Goal: Task Accomplishment & Management: Complete application form

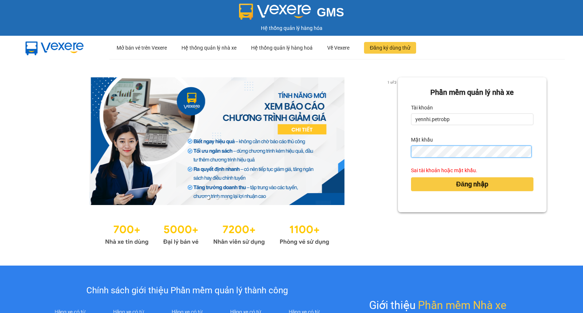
click at [411, 177] on button "Đăng nhập" at bounding box center [472, 184] width 122 height 14
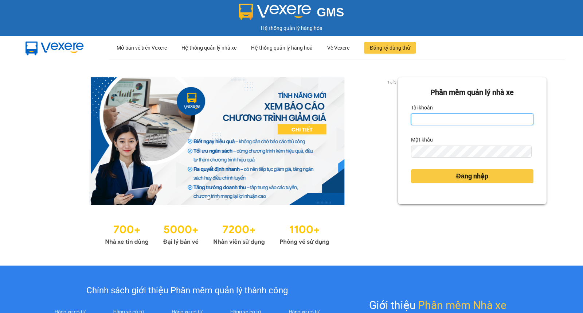
click at [431, 121] on input "Tài khoản" at bounding box center [472, 119] width 122 height 12
click at [454, 117] on input "yennhi.petrobp" at bounding box center [472, 119] width 122 height 12
type input "yennhi.petrobp"
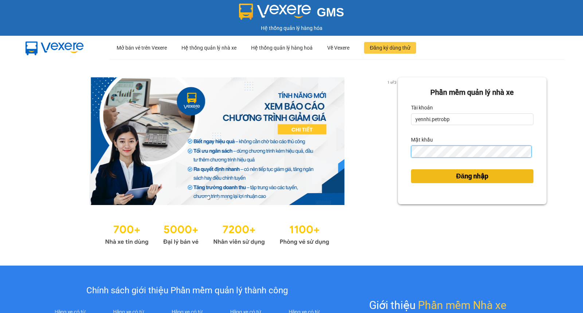
click at [411, 169] on button "Đăng nhập" at bounding box center [472, 176] width 122 height 14
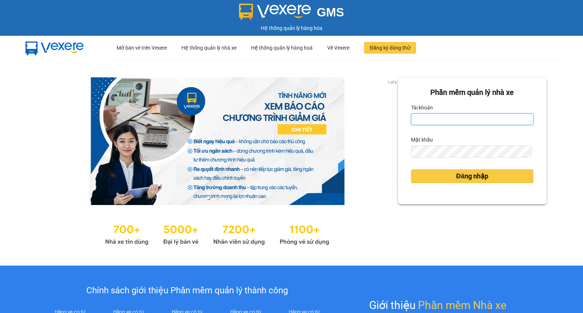
drag, startPoint x: 0, startPoint y: 0, endPoint x: 450, endPoint y: 119, distance: 465.0
click at [450, 119] on input "Tài khoản" at bounding box center [472, 119] width 122 height 12
type input "yennhi.petrobp"
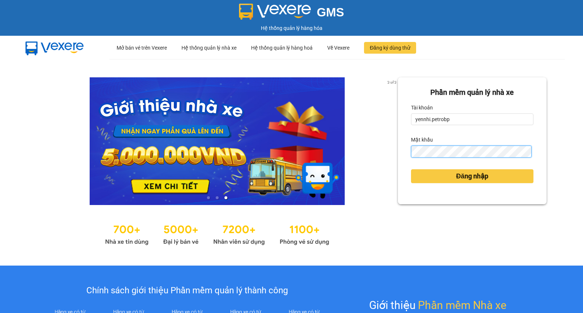
click at [411, 169] on button "Đăng nhập" at bounding box center [472, 176] width 122 height 14
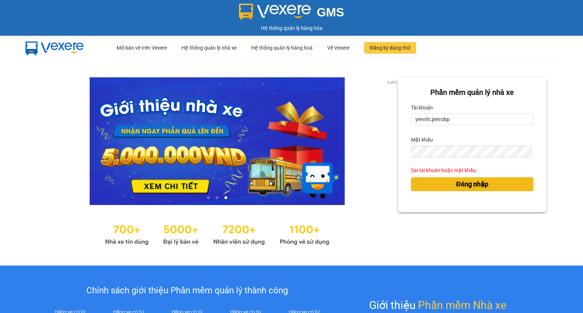
click at [465, 180] on span "Đăng nhập" at bounding box center [472, 184] width 32 height 10
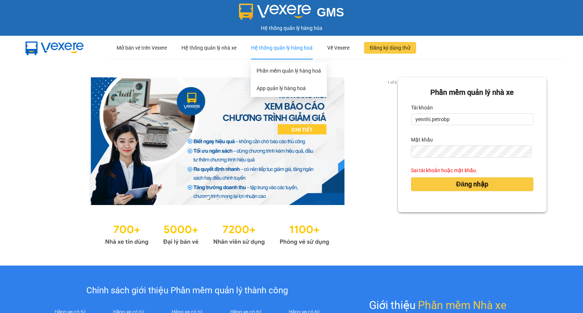
click at [309, 49] on div "Hệ thống quản lý hàng hoá" at bounding box center [282, 47] width 62 height 23
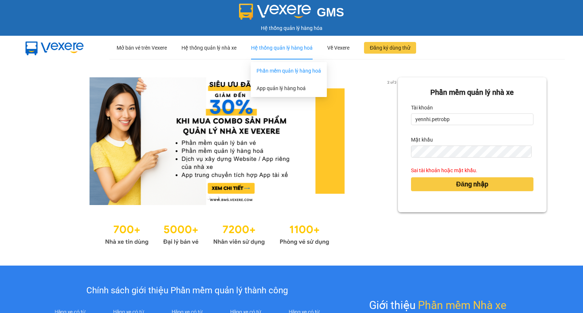
click at [299, 70] on link "Phần mềm quản lý hàng hoá" at bounding box center [288, 71] width 64 height 6
